Goal: Task Accomplishment & Management: Manage account settings

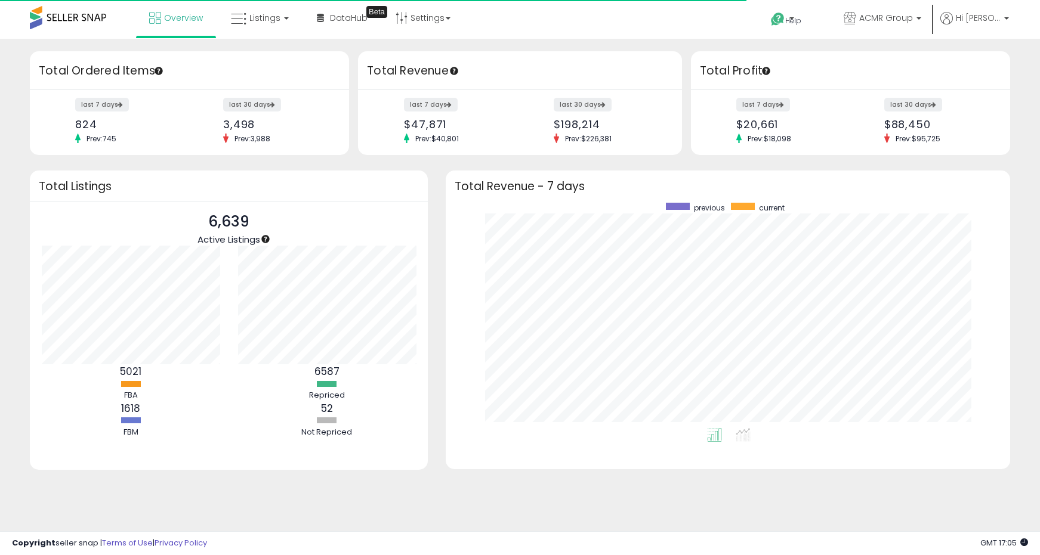
scroll to position [226, 541]
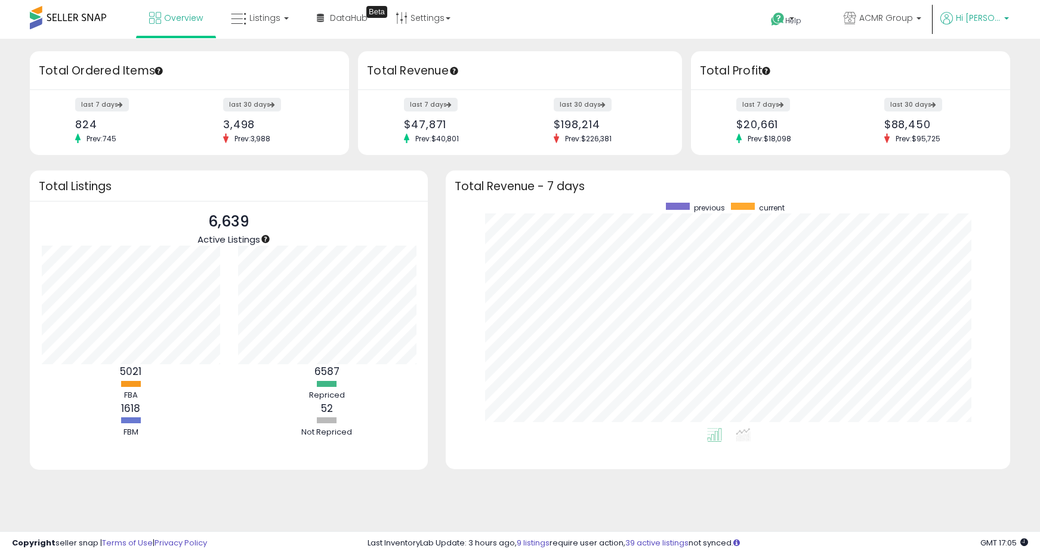
click at [973, 18] on span "Hi [PERSON_NAME]" at bounding box center [978, 18] width 45 height 12
click at [983, 57] on li "Account" at bounding box center [982, 65] width 50 height 30
click at [976, 73] on li "Account" at bounding box center [982, 65] width 50 height 30
click at [976, 67] on link "Account" at bounding box center [982, 63] width 32 height 11
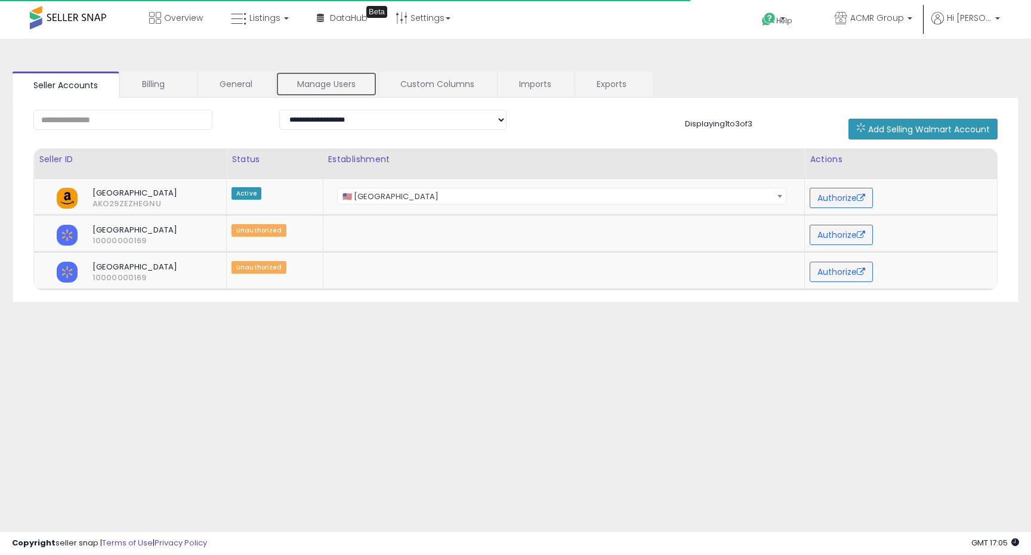
click at [331, 91] on link "Manage Users" at bounding box center [326, 84] width 101 height 25
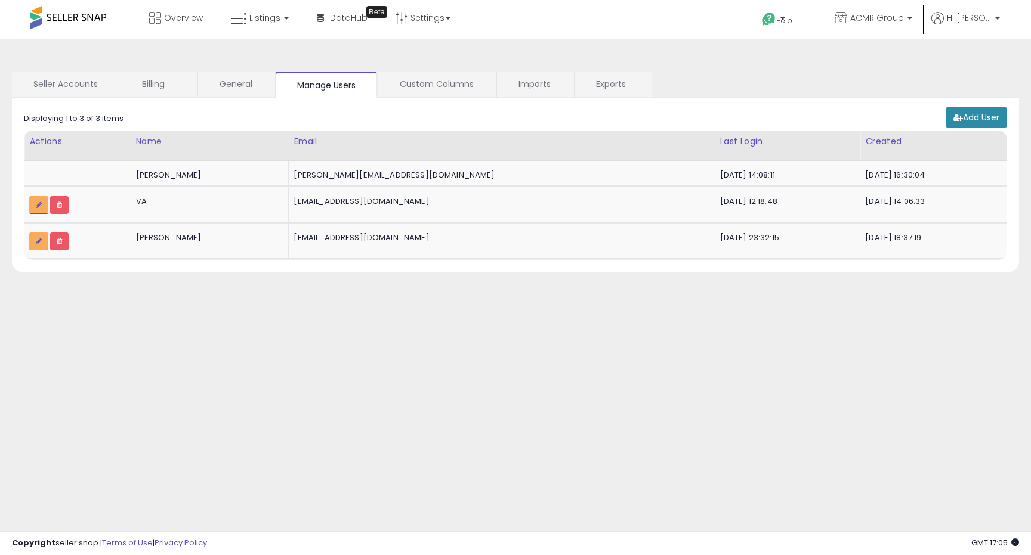
click at [988, 121] on link "Add User" at bounding box center [976, 117] width 61 height 20
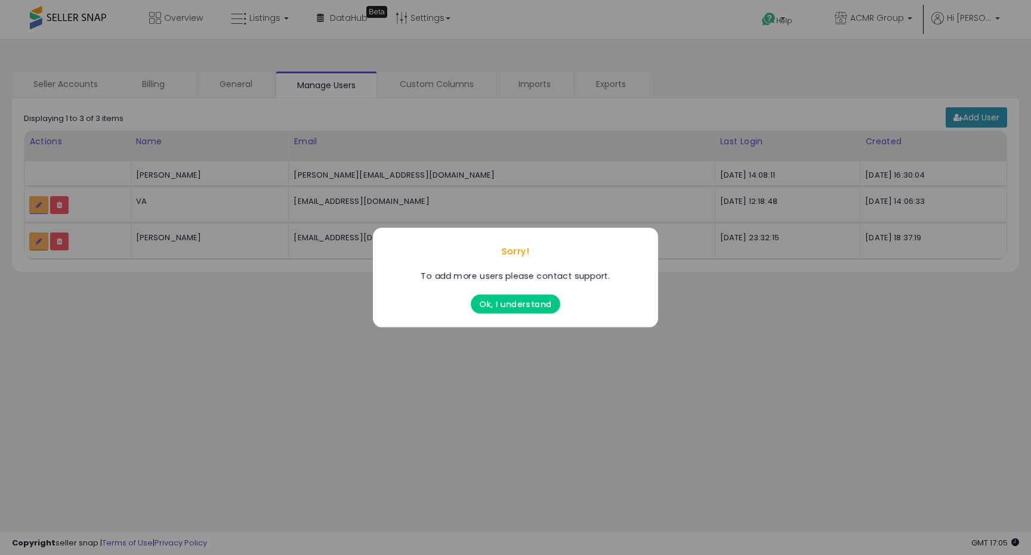
click at [504, 302] on button "Ok, I understand" at bounding box center [515, 304] width 89 height 19
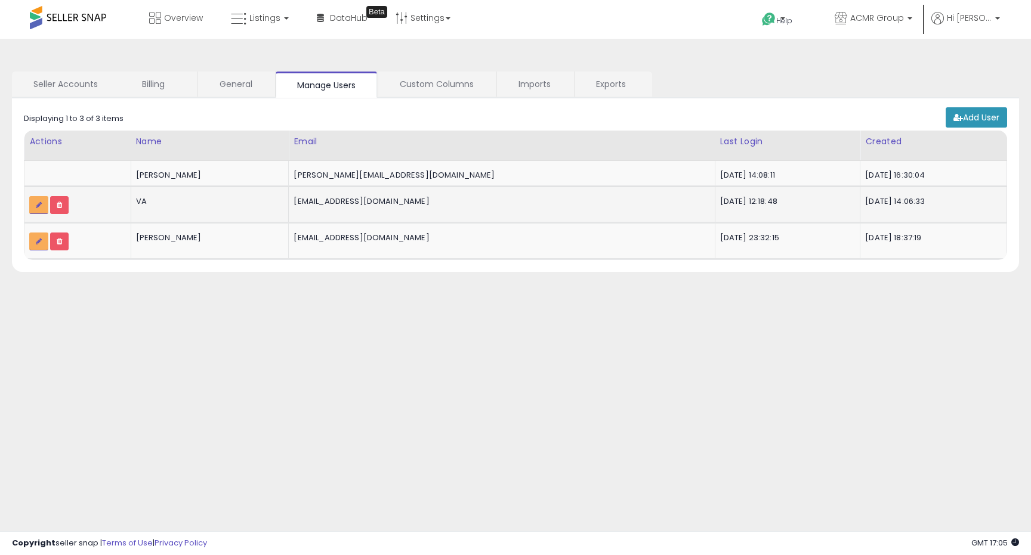
click at [422, 187] on td "[EMAIL_ADDRESS][DOMAIN_NAME]" at bounding box center [502, 204] width 426 height 36
click at [988, 13] on span "Hi [PERSON_NAME]" at bounding box center [969, 18] width 45 height 12
click at [964, 118] on li "Logout" at bounding box center [973, 126] width 50 height 29
click at [964, 119] on li "Logout" at bounding box center [973, 126] width 50 height 29
click at [962, 127] on link "Logout" at bounding box center [973, 126] width 26 height 11
